Goal: Information Seeking & Learning: Learn about a topic

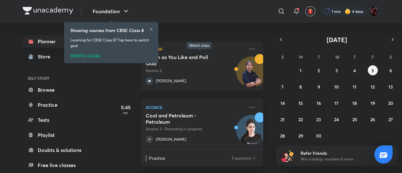
scroll to position [157, 0]
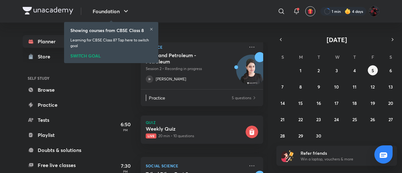
click at [83, 56] on div "SWITCH GOAL" at bounding box center [111, 54] width 82 height 7
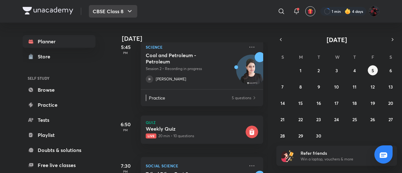
click at [117, 13] on button "CBSE Class 8" at bounding box center [113, 11] width 48 height 13
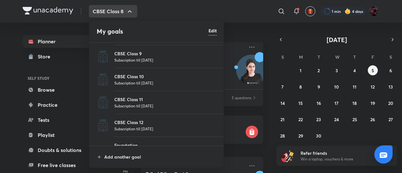
scroll to position [35, 0]
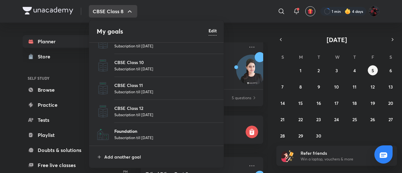
click at [132, 131] on p "Foundation" at bounding box center [165, 131] width 102 height 7
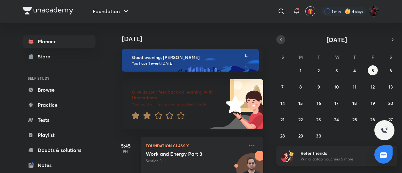
click at [279, 43] on button "button" at bounding box center [280, 39] width 9 height 9
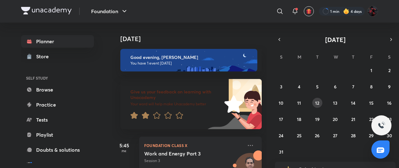
click at [319, 105] on abbr "12" at bounding box center [317, 103] width 4 height 6
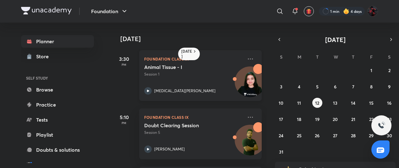
click at [151, 89] on icon at bounding box center [148, 91] width 8 height 8
click at [279, 37] on icon "button" at bounding box center [279, 40] width 5 height 6
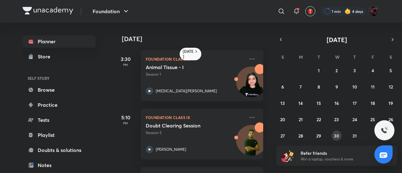
click at [340, 135] on button "30" at bounding box center [337, 136] width 10 height 10
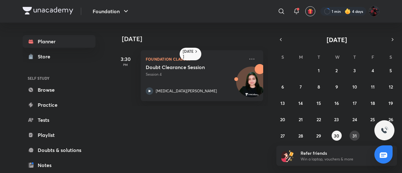
click at [355, 135] on abbr "31" at bounding box center [354, 136] width 4 height 6
click at [321, 137] on abbr "29" at bounding box center [318, 136] width 5 height 6
click at [392, 38] on icon "button" at bounding box center [392, 39] width 1 height 3
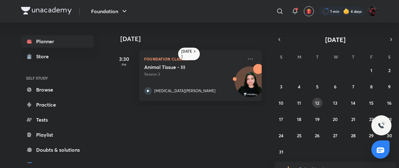
click at [316, 101] on abbr "12" at bounding box center [317, 103] width 4 height 6
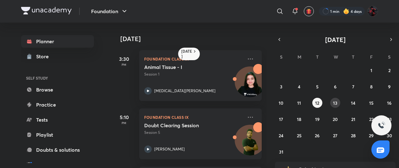
click at [333, 103] on abbr "13" at bounding box center [335, 103] width 4 height 6
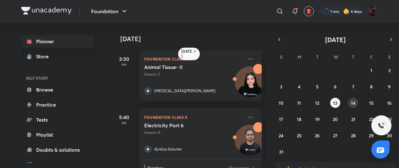
click at [355, 102] on button "14" at bounding box center [353, 103] width 10 height 10
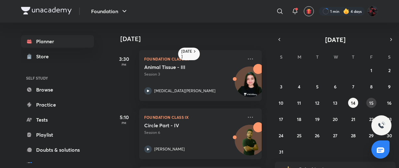
click at [369, 104] on button "15" at bounding box center [371, 103] width 10 height 10
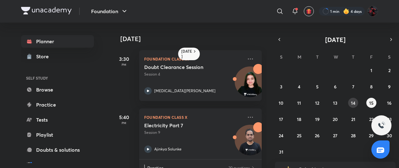
click at [354, 103] on abbr "14" at bounding box center [353, 103] width 4 height 6
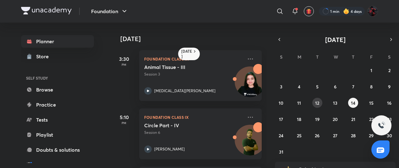
click at [316, 102] on abbr "12" at bounding box center [317, 103] width 4 height 6
click at [148, 89] on icon at bounding box center [148, 91] width 8 height 8
